Goal: Use online tool/utility: Utilize a website feature to perform a specific function

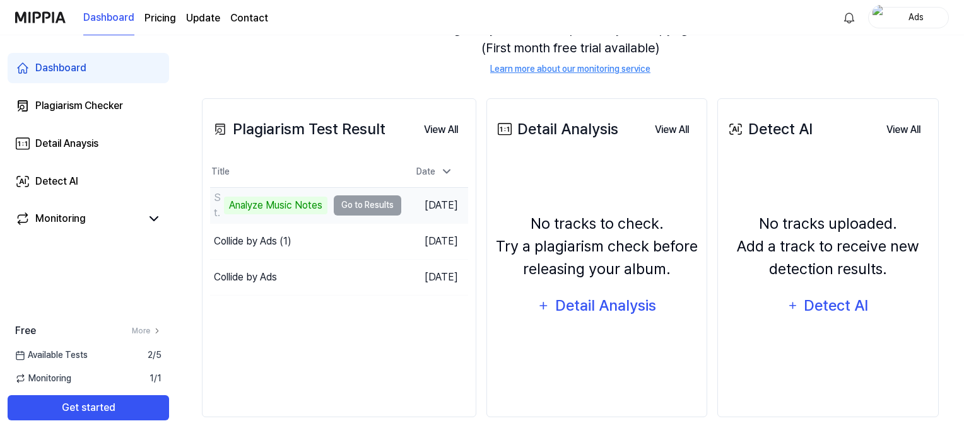
drag, startPoint x: 0, startPoint y: 0, endPoint x: 390, endPoint y: 206, distance: 441.1
click at [390, 206] on td "Standard recording 5 Analyze Music Notes Go to Results" at bounding box center [305, 205] width 191 height 35
click at [290, 202] on div "Analyze Music Notes" at bounding box center [275, 206] width 103 height 18
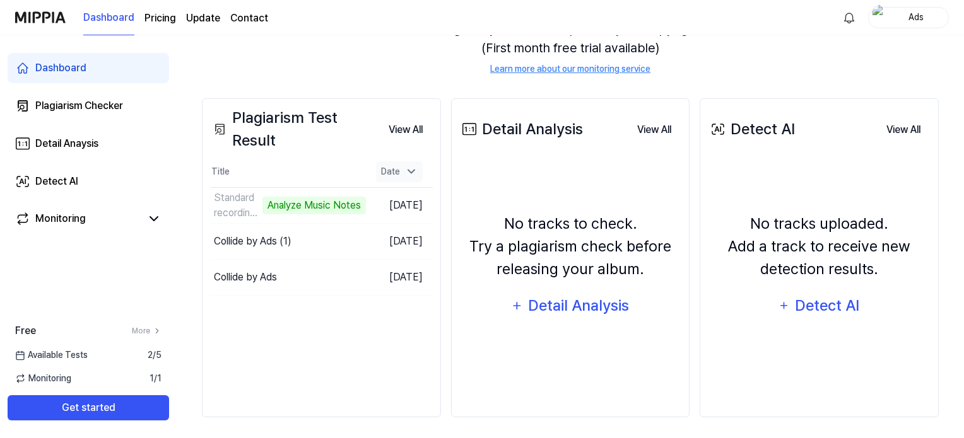
click at [404, 179] on div "Date" at bounding box center [399, 172] width 47 height 21
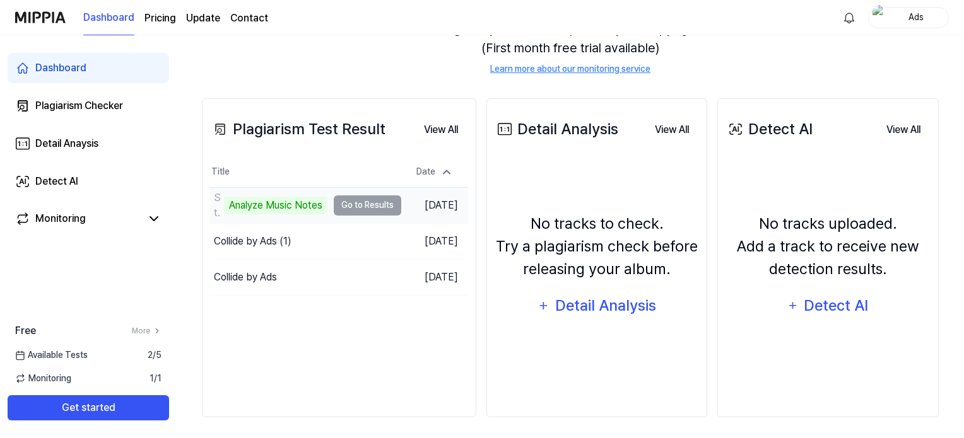
click at [384, 202] on td "Standard recording 5 Analyze Music Notes Go to Results" at bounding box center [305, 205] width 191 height 35
